Goal: Navigation & Orientation: Find specific page/section

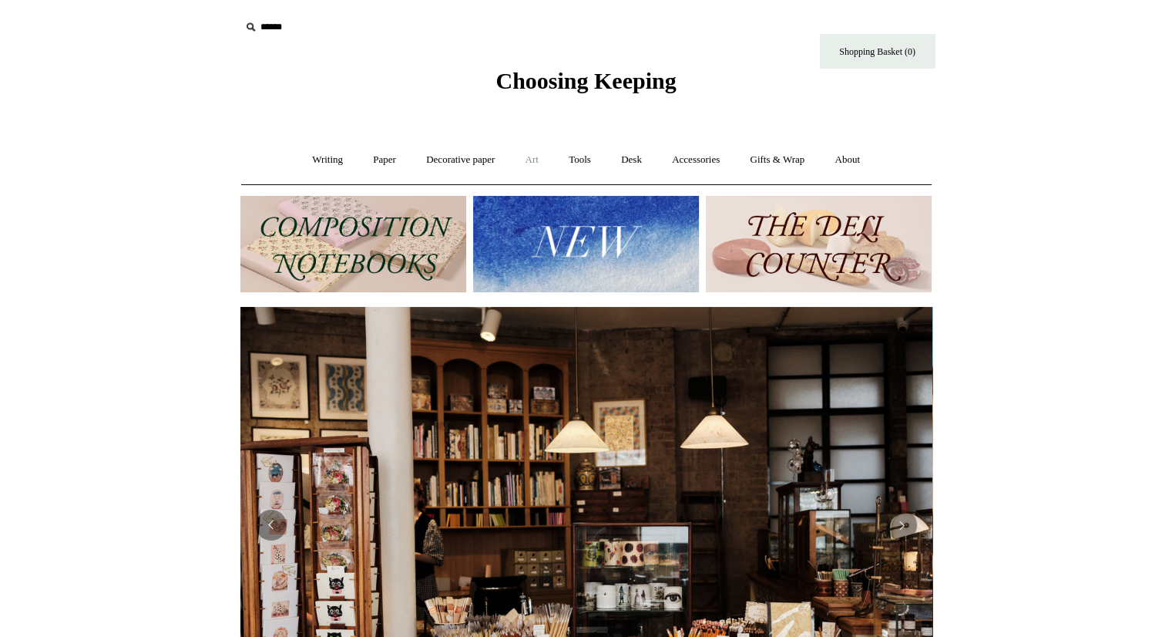
click at [543, 153] on link "Art +" at bounding box center [532, 159] width 41 height 41
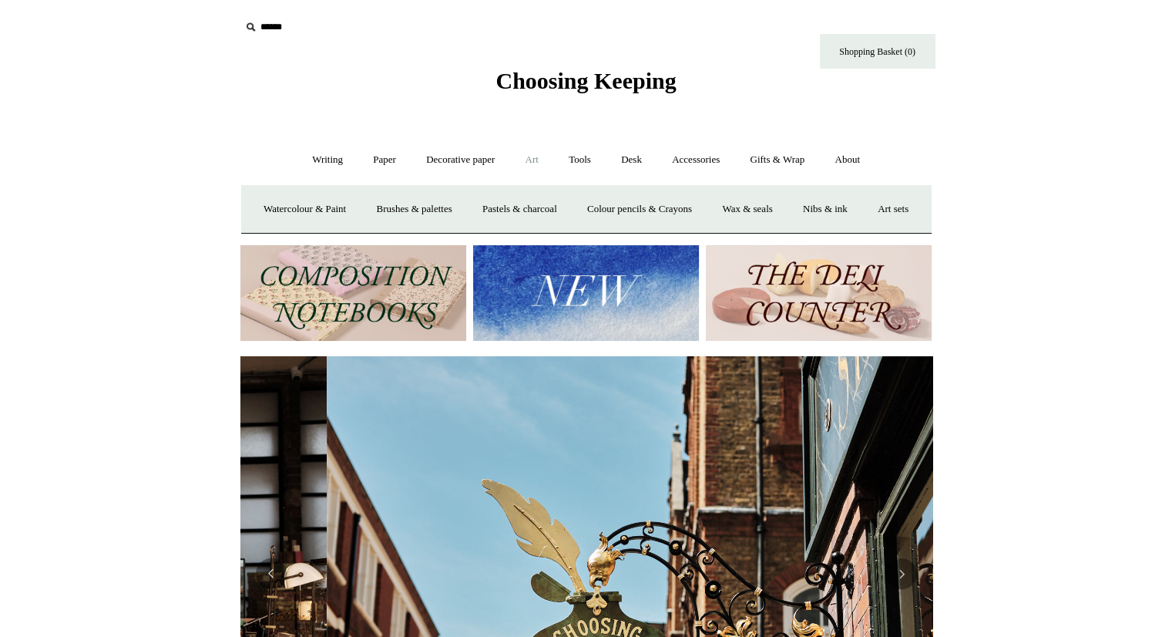
scroll to position [0, 692]
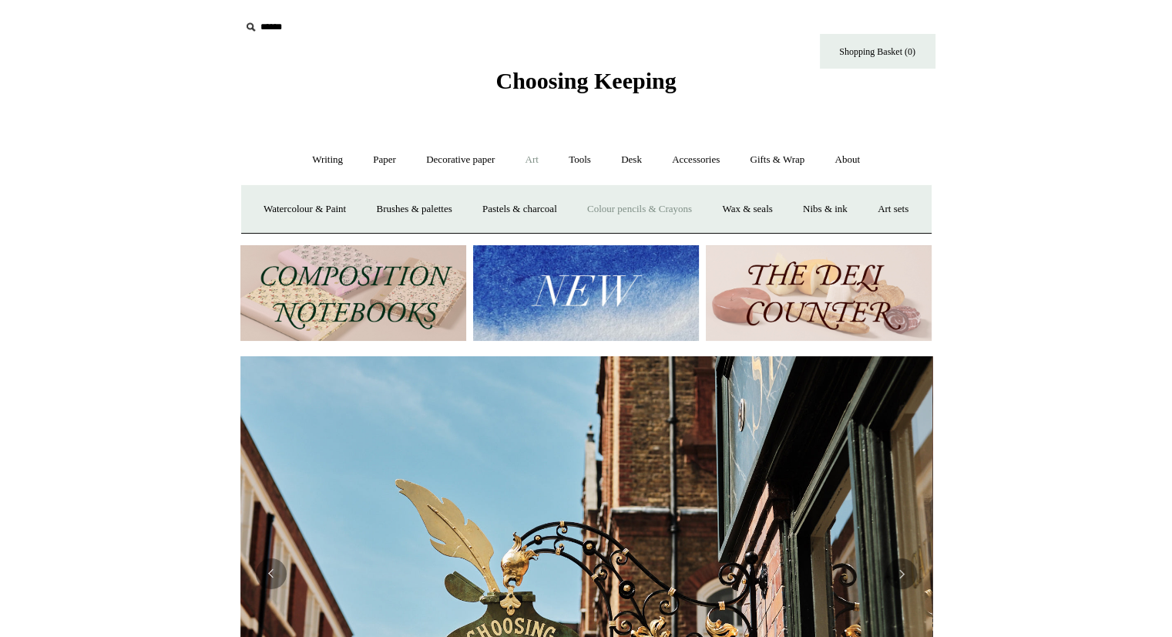
click at [655, 199] on link "Colour pencils & Crayons" at bounding box center [639, 209] width 133 height 41
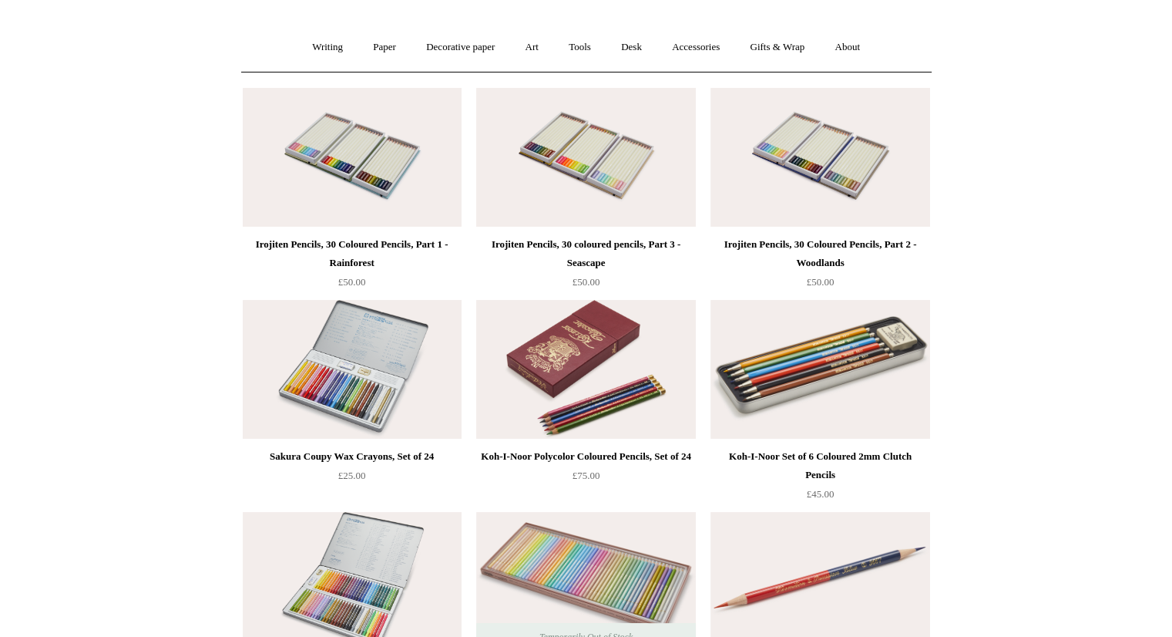
scroll to position [23, 0]
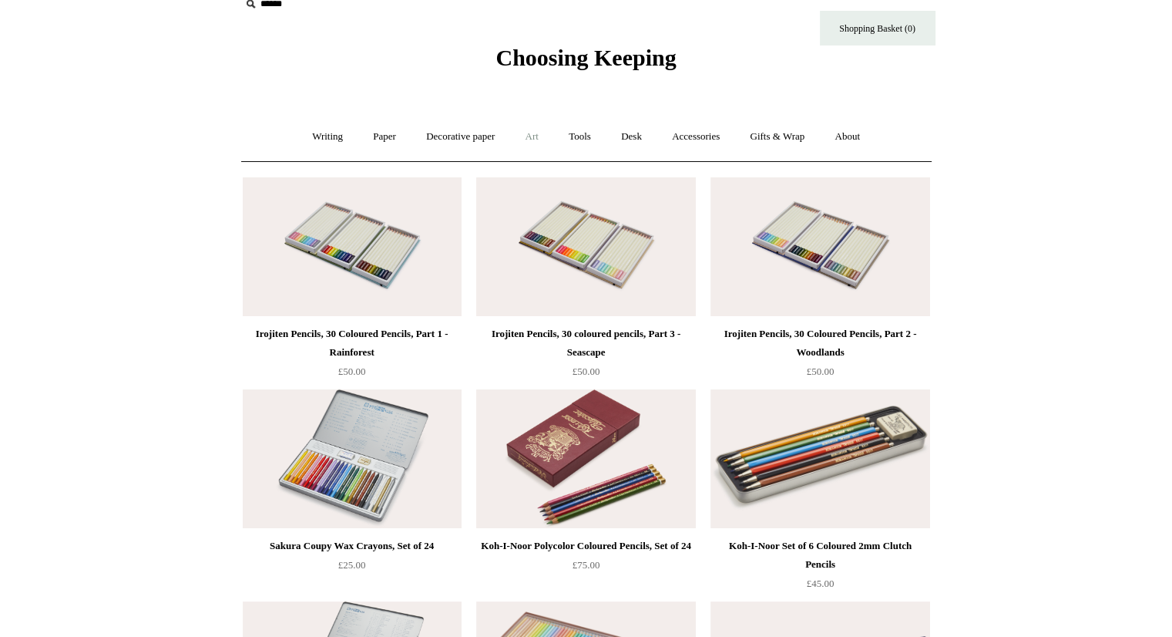
click at [539, 136] on link "Art +" at bounding box center [532, 136] width 41 height 41
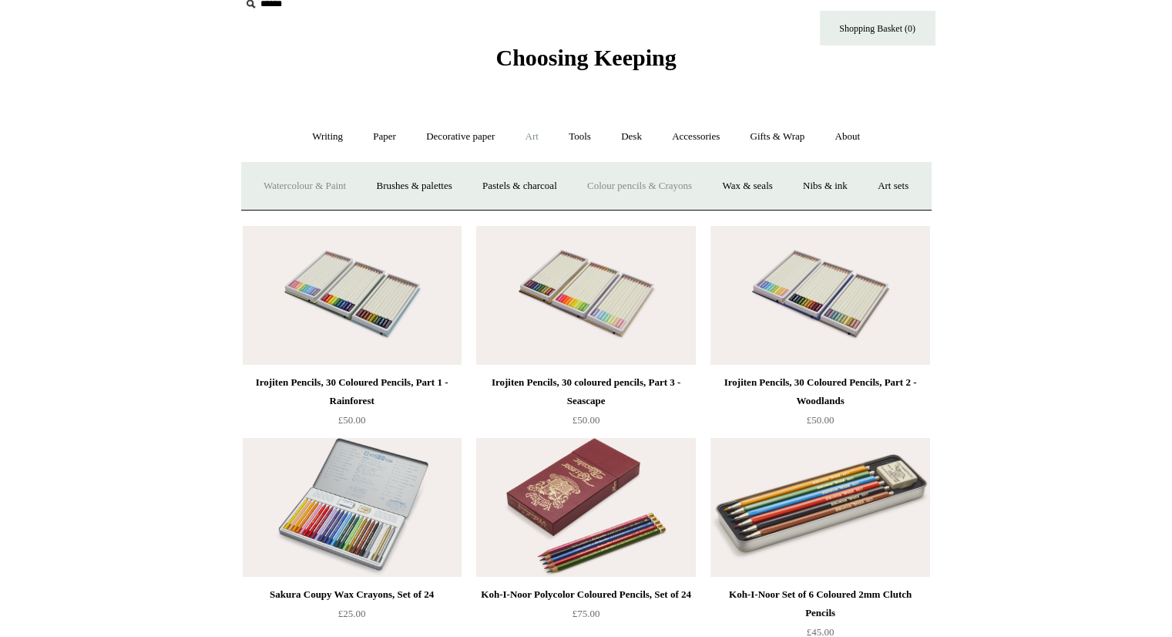
click at [357, 183] on link "Watercolour & Paint" at bounding box center [305, 186] width 110 height 41
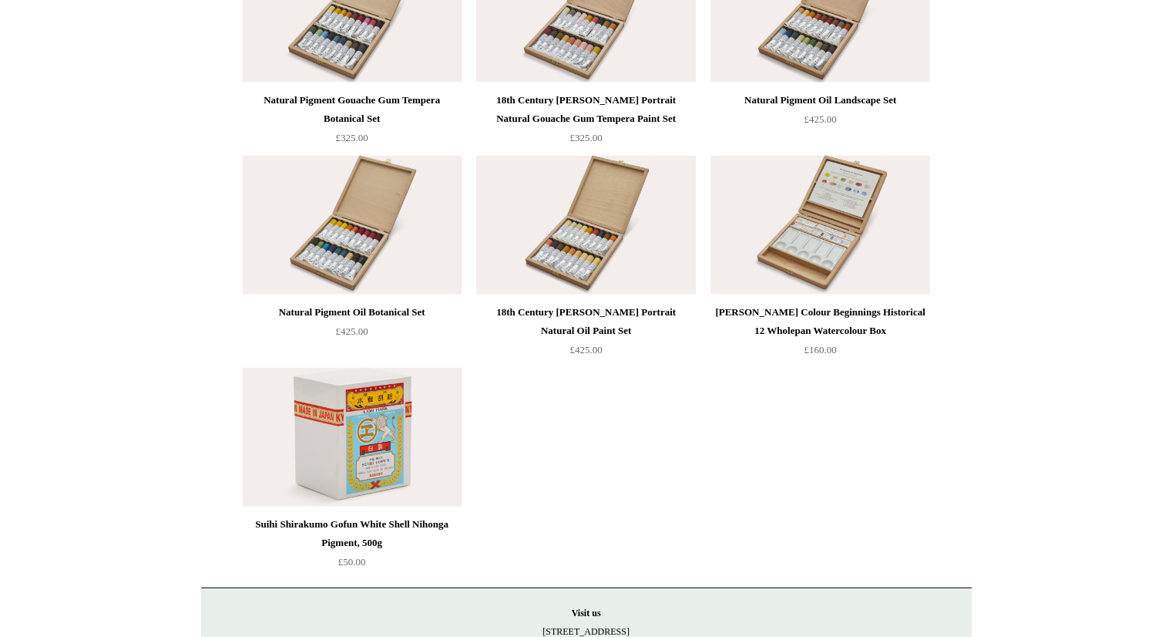
scroll to position [3358, 0]
